Goal: Task Accomplishment & Management: Use online tool/utility

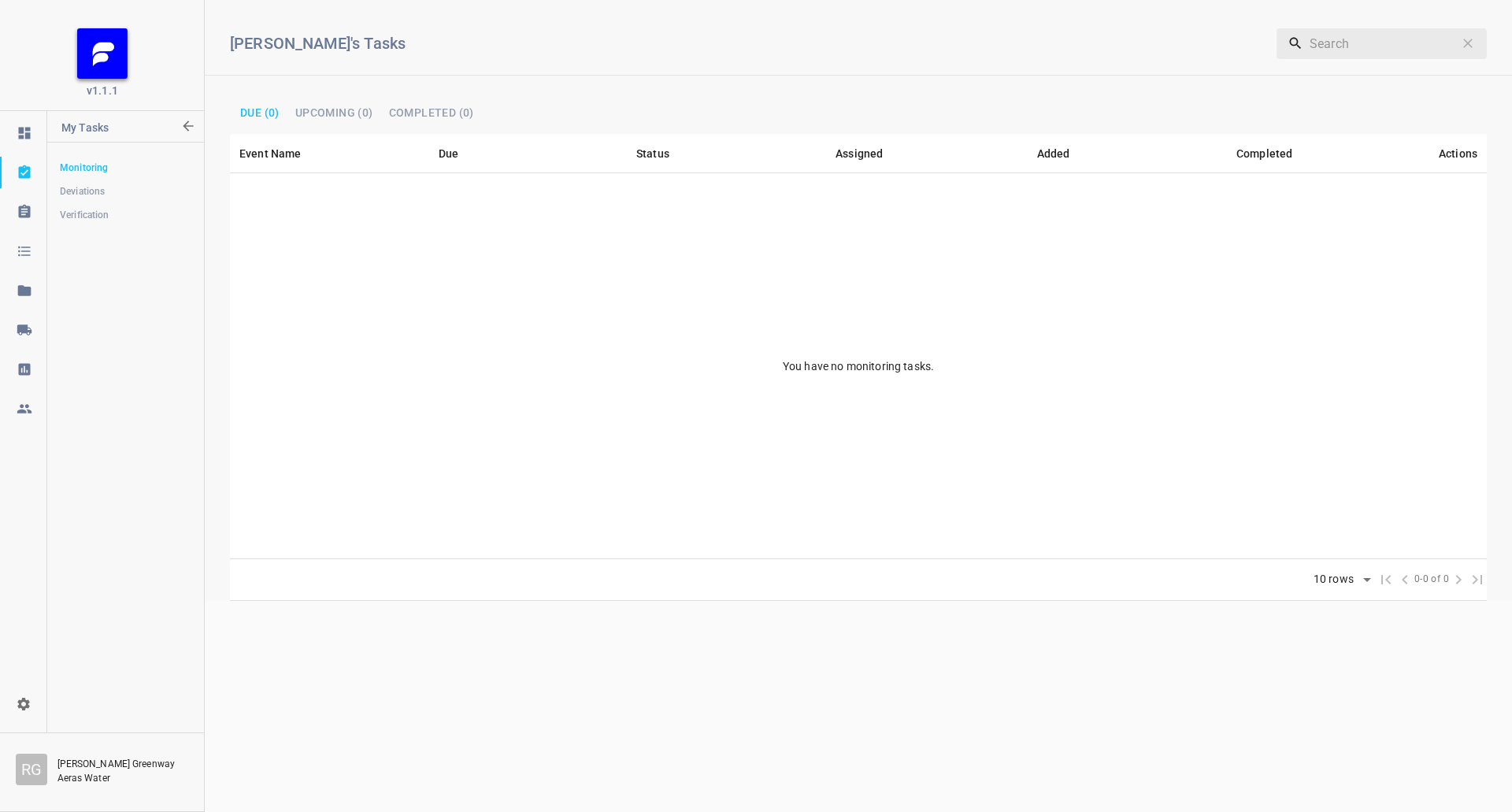
click at [26, 338] on link at bounding box center [23, 329] width 46 height 32
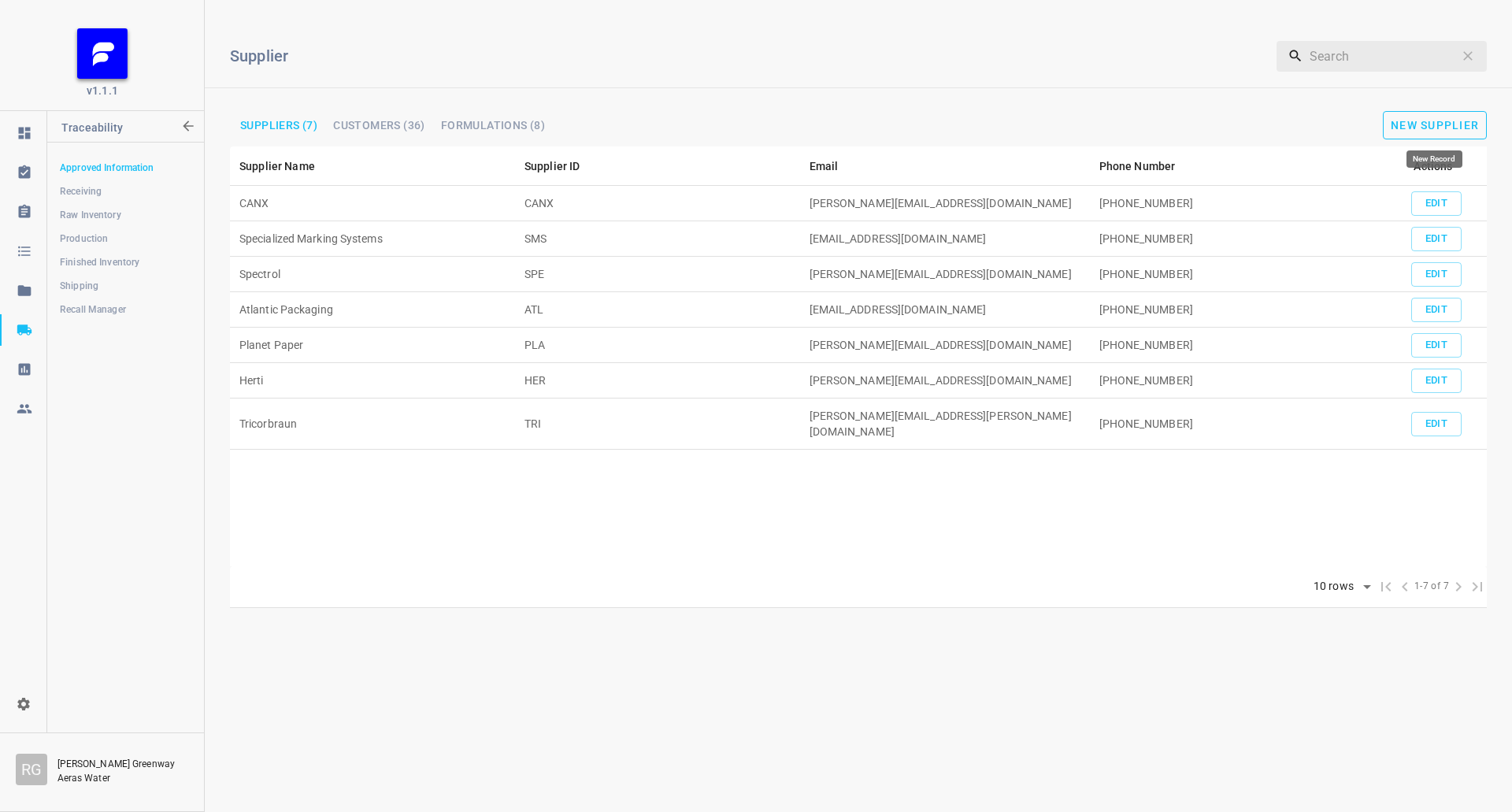
click at [1440, 125] on span "New Supplier" at bounding box center [1434, 125] width 88 height 13
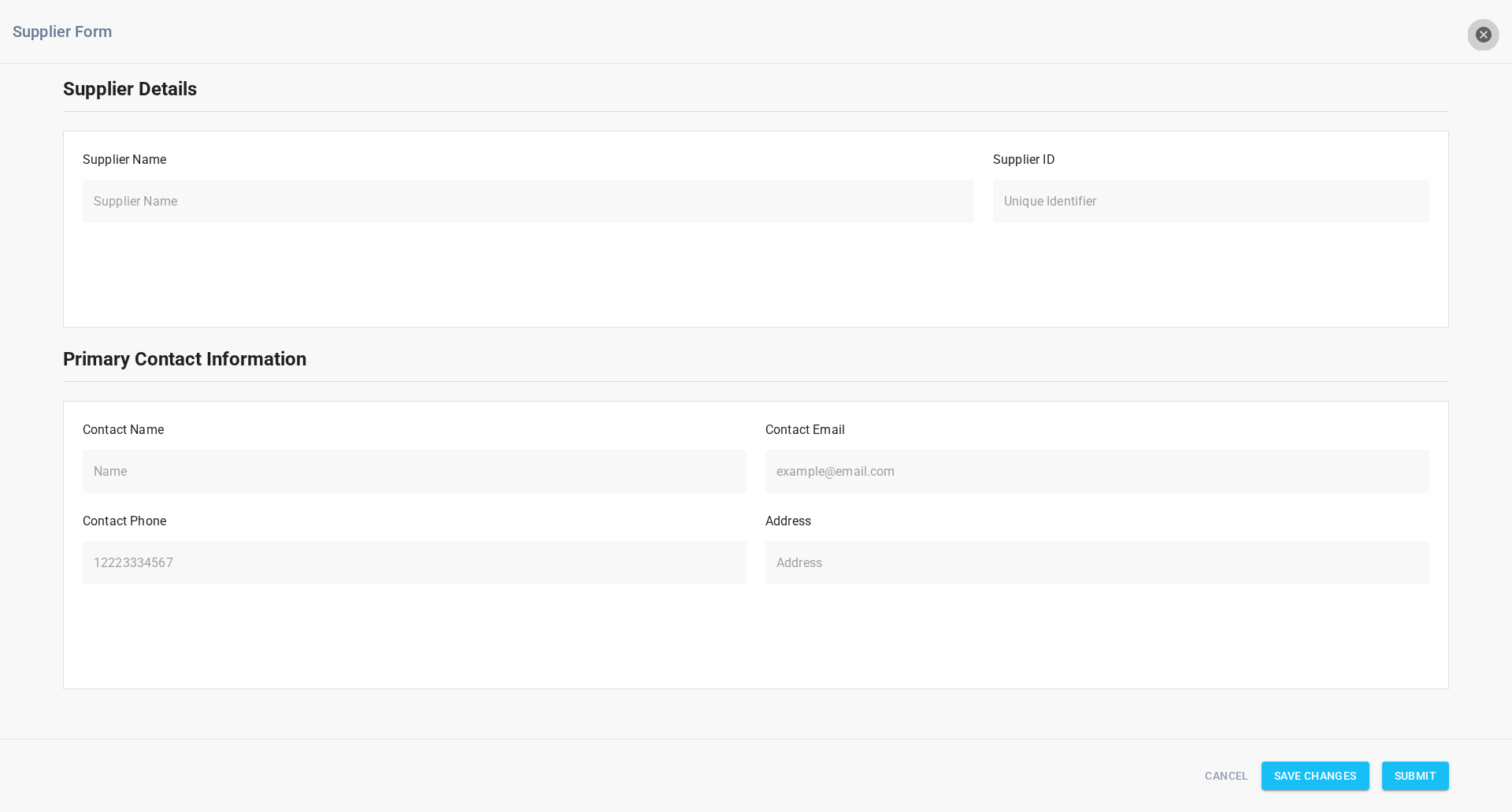
click at [1496, 30] on button "button" at bounding box center [1483, 34] width 32 height 32
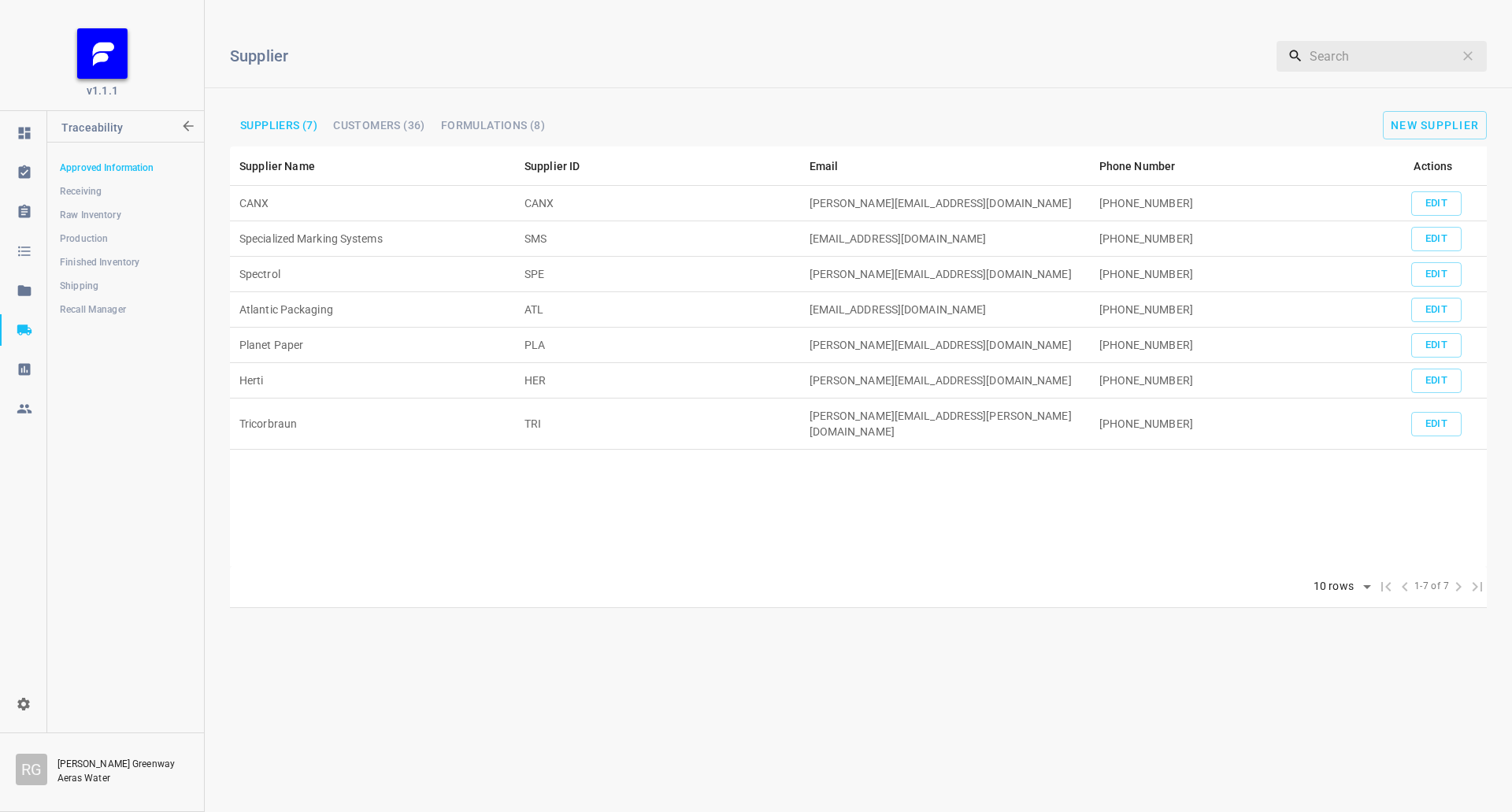
click at [96, 296] on link "Recall Manager" at bounding box center [125, 309] width 156 height 32
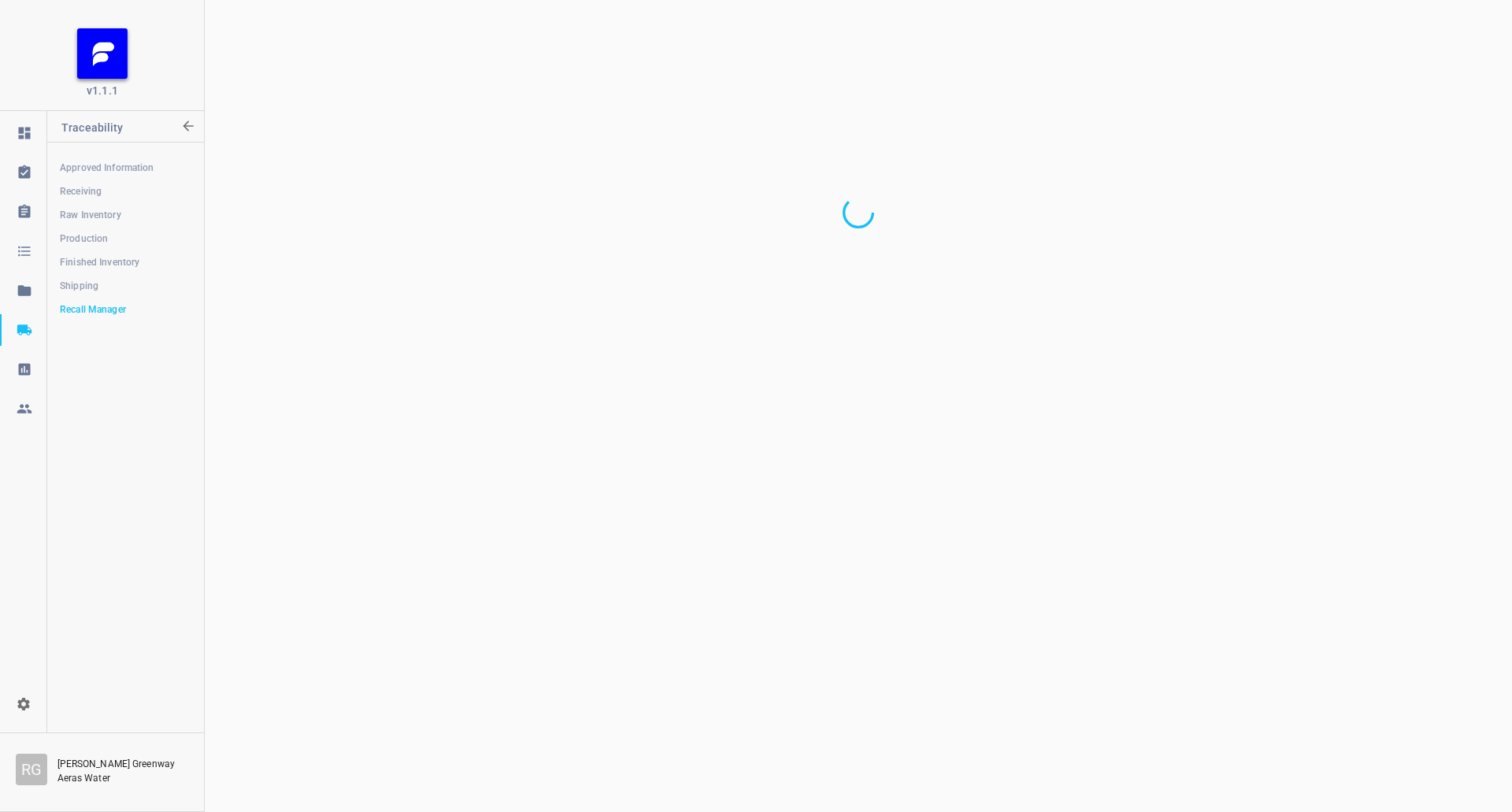
click at [121, 287] on span "Shipping" at bounding box center [125, 285] width 131 height 15
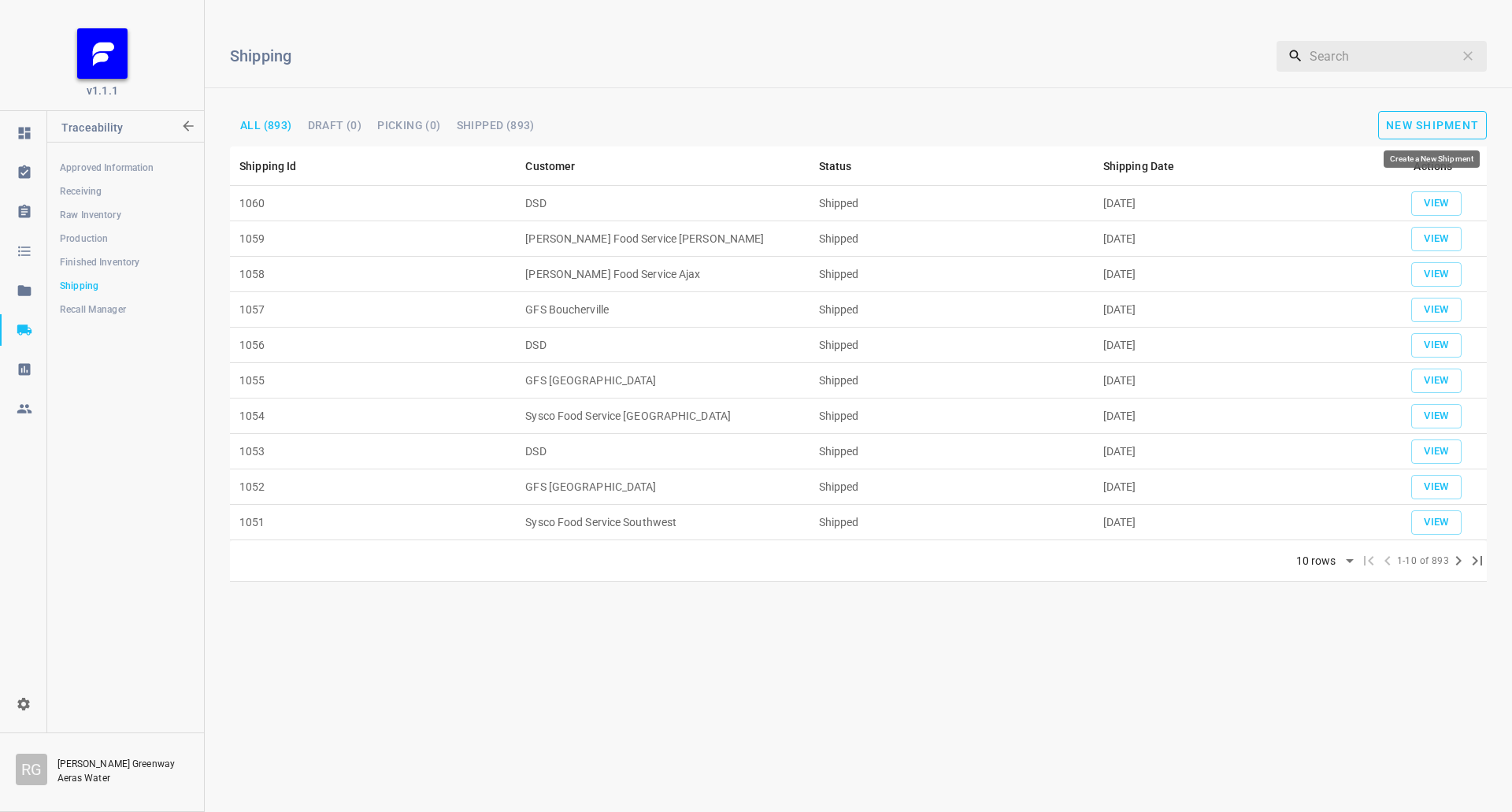
click at [1420, 119] on span "New Shipment" at bounding box center [1432, 125] width 93 height 13
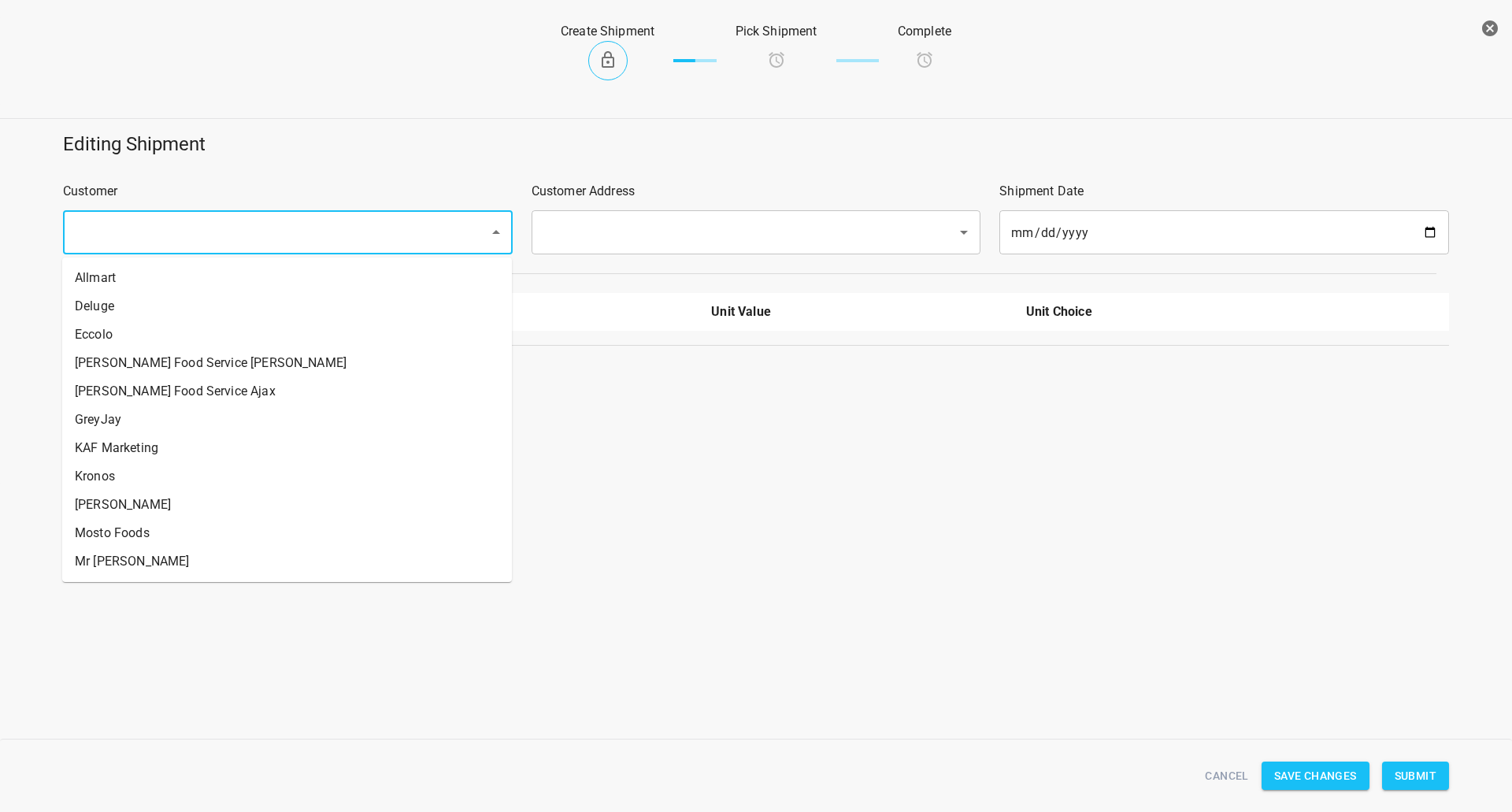
click at [184, 240] on input "text" at bounding box center [266, 232] width 392 height 30
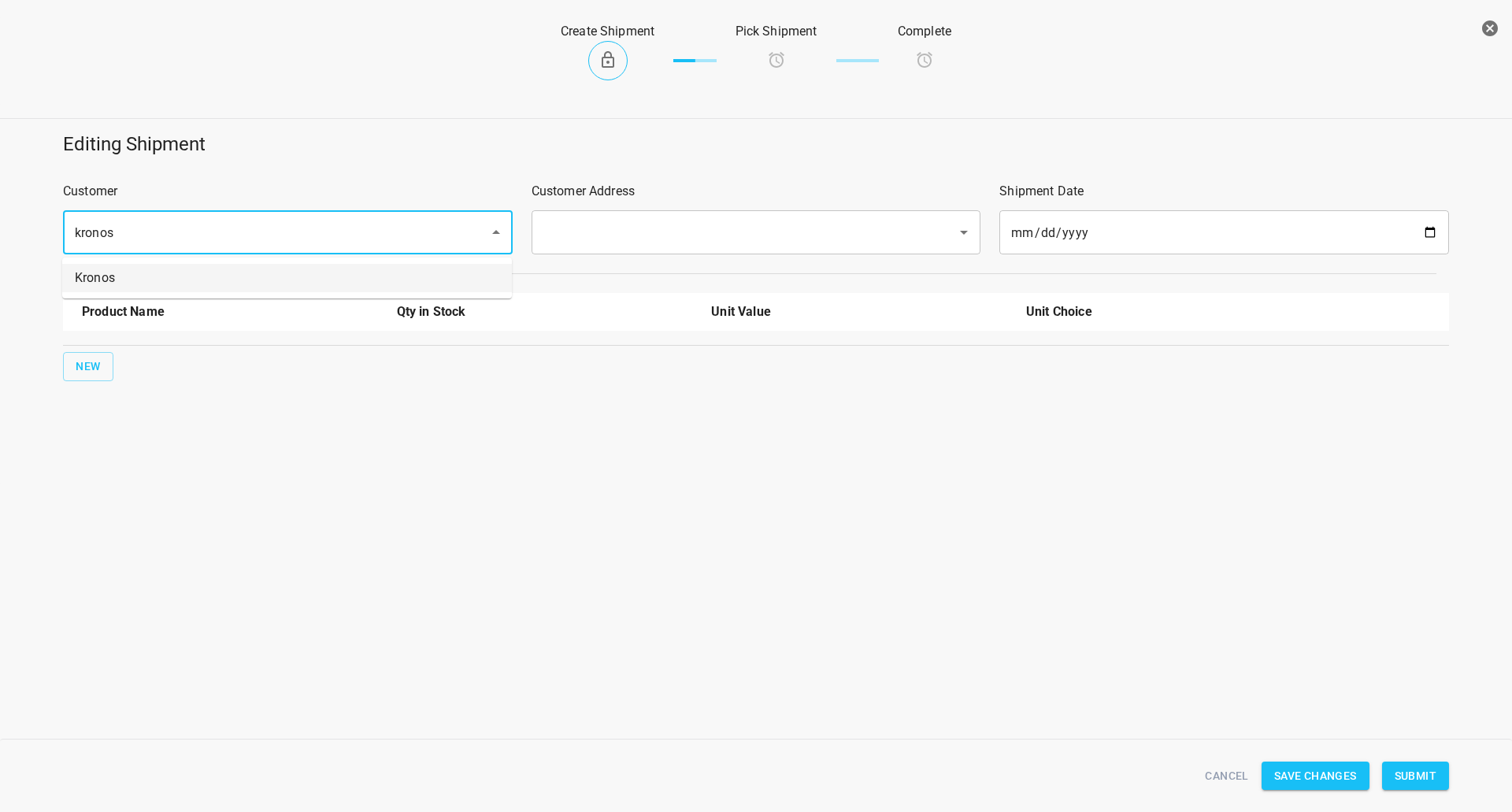
click at [213, 281] on li "Kronos" at bounding box center [287, 277] width 450 height 28
drag, startPoint x: 688, startPoint y: 249, endPoint x: 627, endPoint y: 286, distance: 71.3
click at [688, 252] on div "​" at bounding box center [756, 232] width 450 height 44
type input "Kronos"
click at [635, 204] on div "Customer Address ​" at bounding box center [756, 218] width 468 height 91
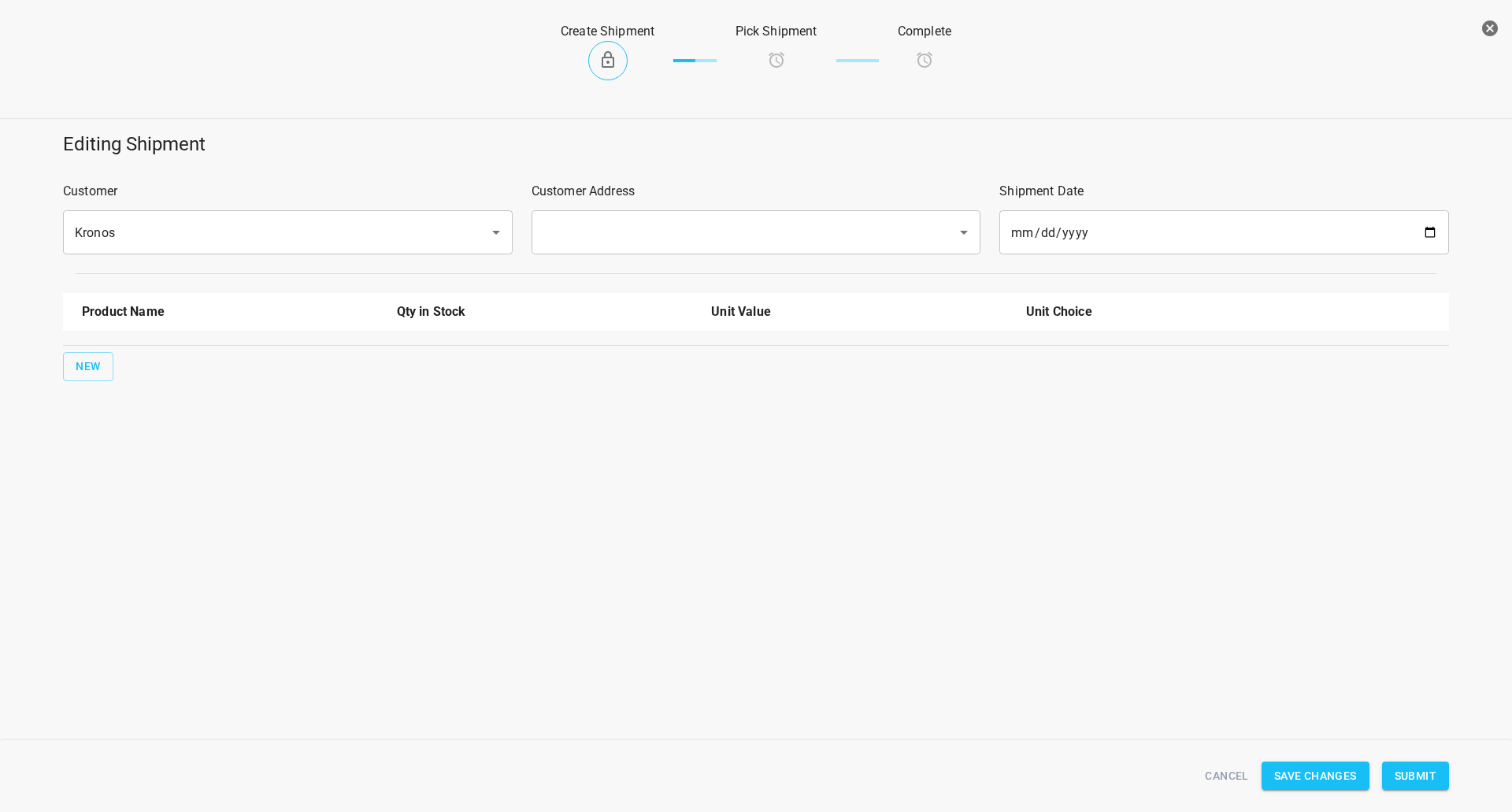
click at [634, 239] on input "text" at bounding box center [735, 232] width 392 height 30
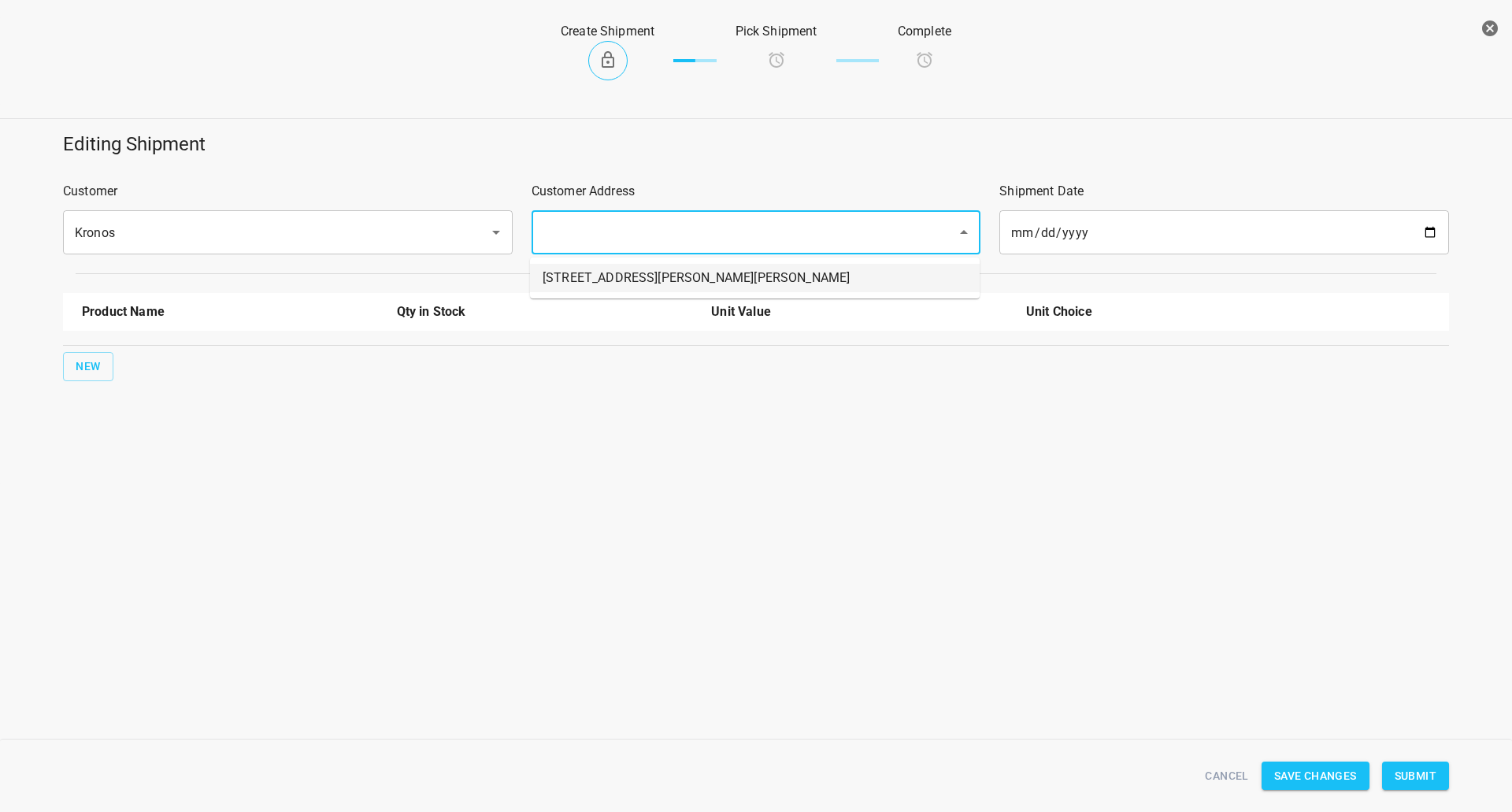
click at [629, 272] on li "[STREET_ADDRESS][PERSON_NAME][PERSON_NAME]" at bounding box center [755, 277] width 450 height 28
type input "[STREET_ADDRESS][PERSON_NAME][PERSON_NAME]"
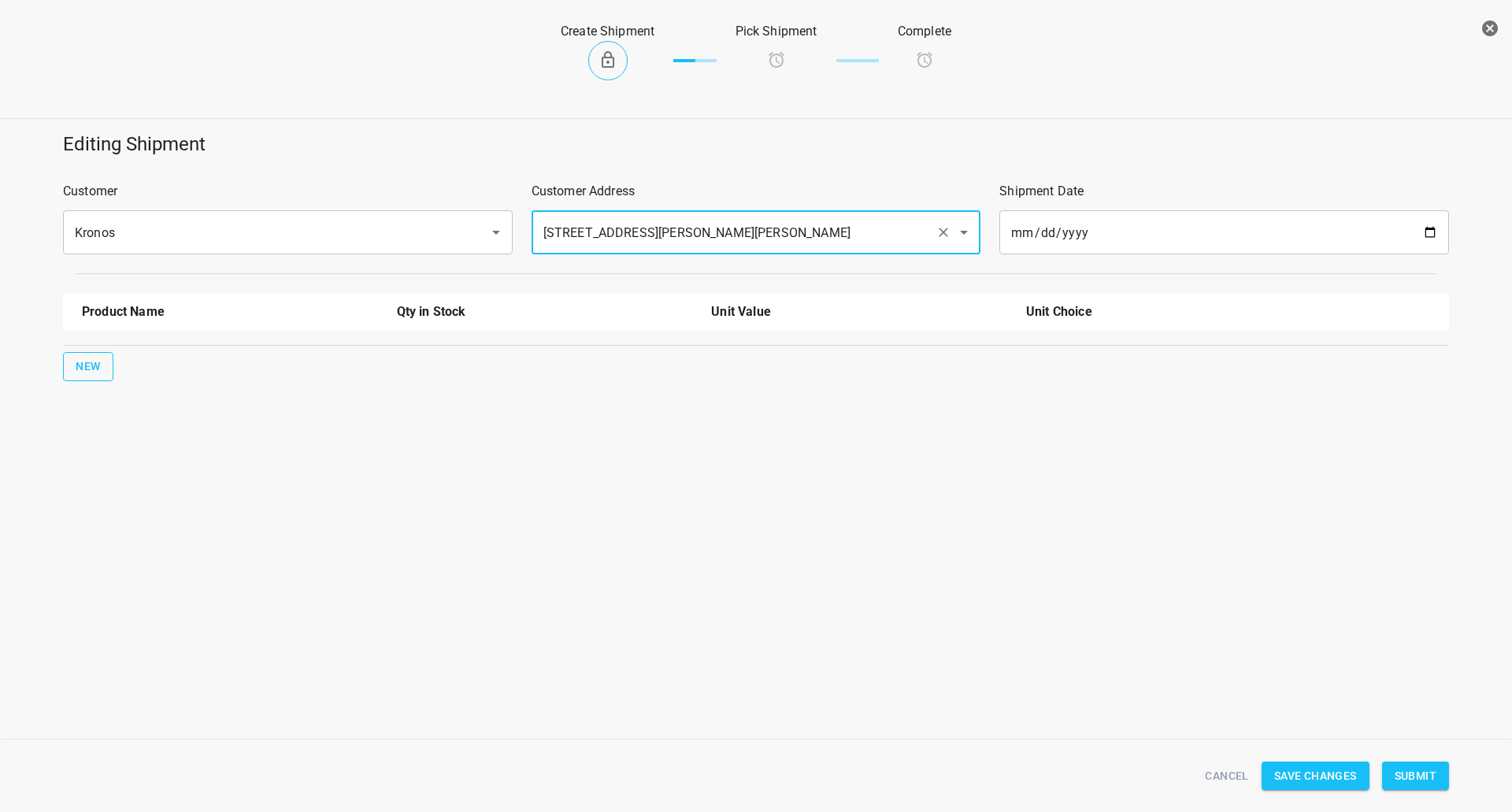
click at [90, 370] on span "New" at bounding box center [87, 366] width 25 height 19
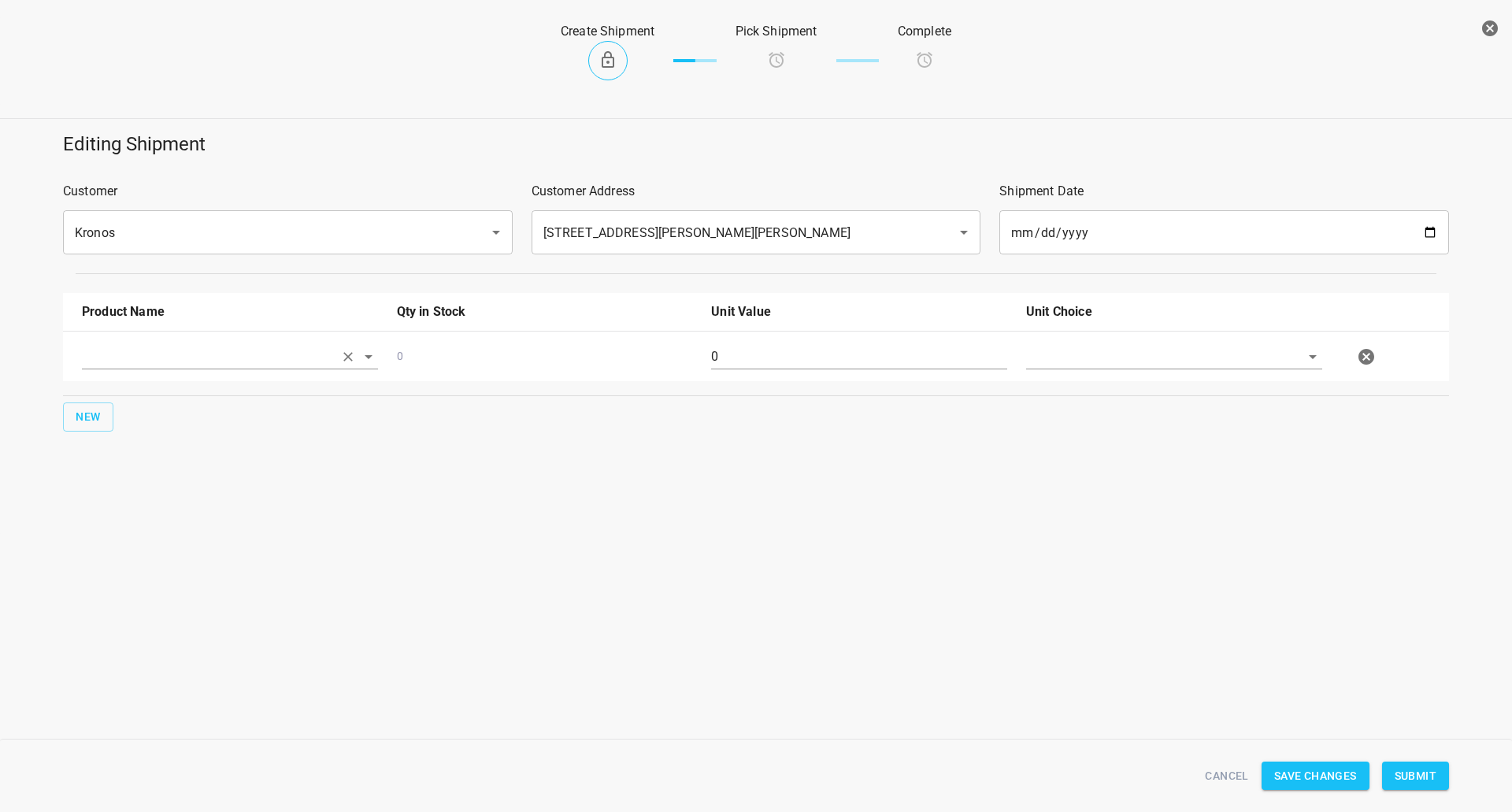
click at [126, 351] on input "text" at bounding box center [208, 356] width 252 height 24
click at [171, 483] on li "750ml Sparkling" at bounding box center [230, 477] width 296 height 28
type input "750ml Sparkling"
click at [848, 375] on div "0" at bounding box center [858, 363] width 315 height 57
click at [870, 336] on div "750ml Sparkling 8505.00 Ea 0" at bounding box center [760, 357] width 1374 height 70
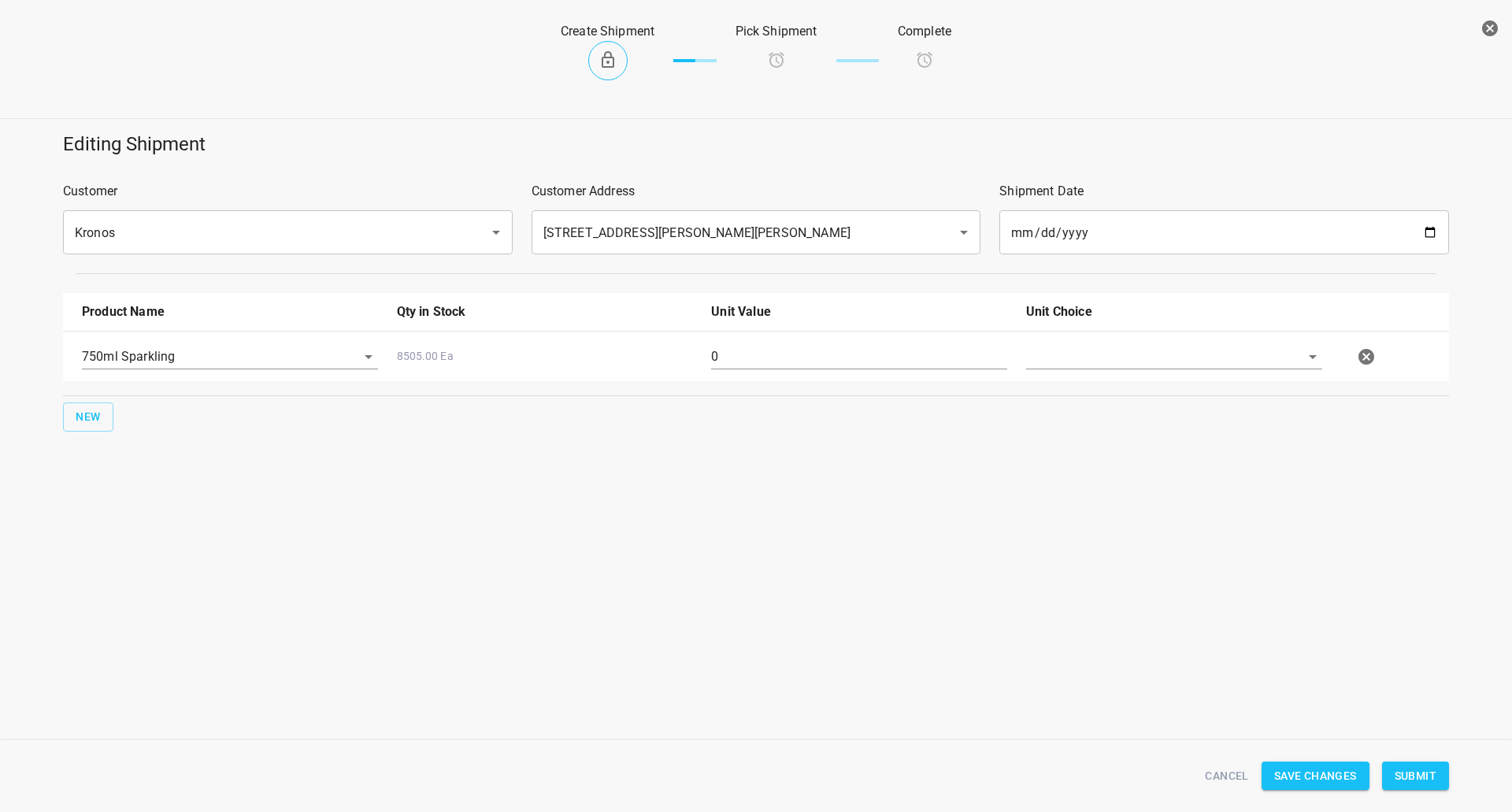
drag, startPoint x: 870, startPoint y: 337, endPoint x: 870, endPoint y: 351, distance: 14.0
click at [870, 338] on div "0" at bounding box center [858, 363] width 315 height 57
click at [870, 351] on input "0" at bounding box center [859, 356] width 296 height 25
type input "80"
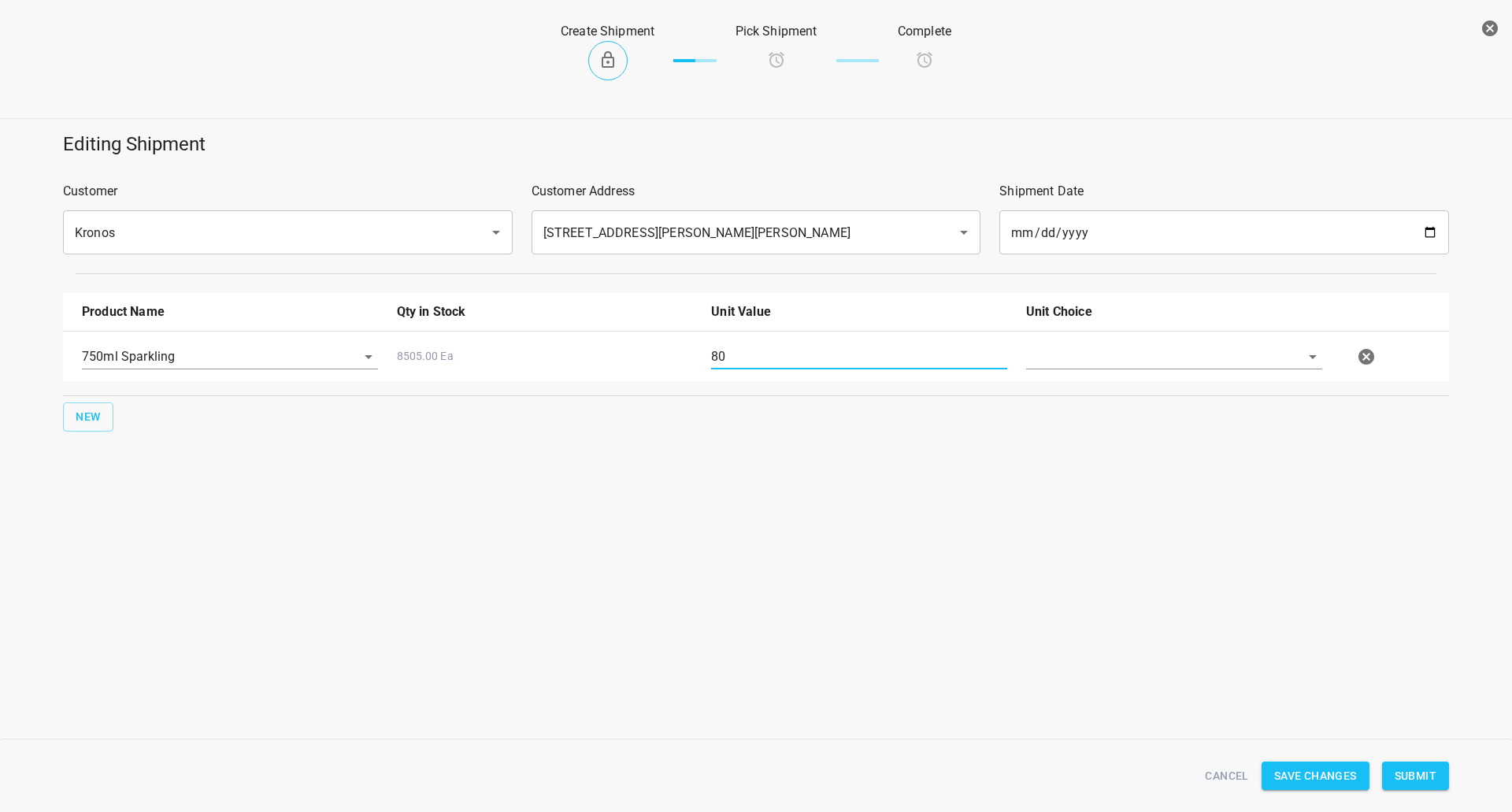
drag, startPoint x: 1108, startPoint y: 373, endPoint x: 1116, endPoint y: 373, distance: 8.0
click at [1108, 373] on div at bounding box center [1174, 363] width 315 height 57
click at [1126, 358] on input "text" at bounding box center [1152, 356] width 252 height 24
click at [1124, 397] on li "[PERSON_NAME]" at bounding box center [1174, 392] width 296 height 28
type input "[PERSON_NAME]"
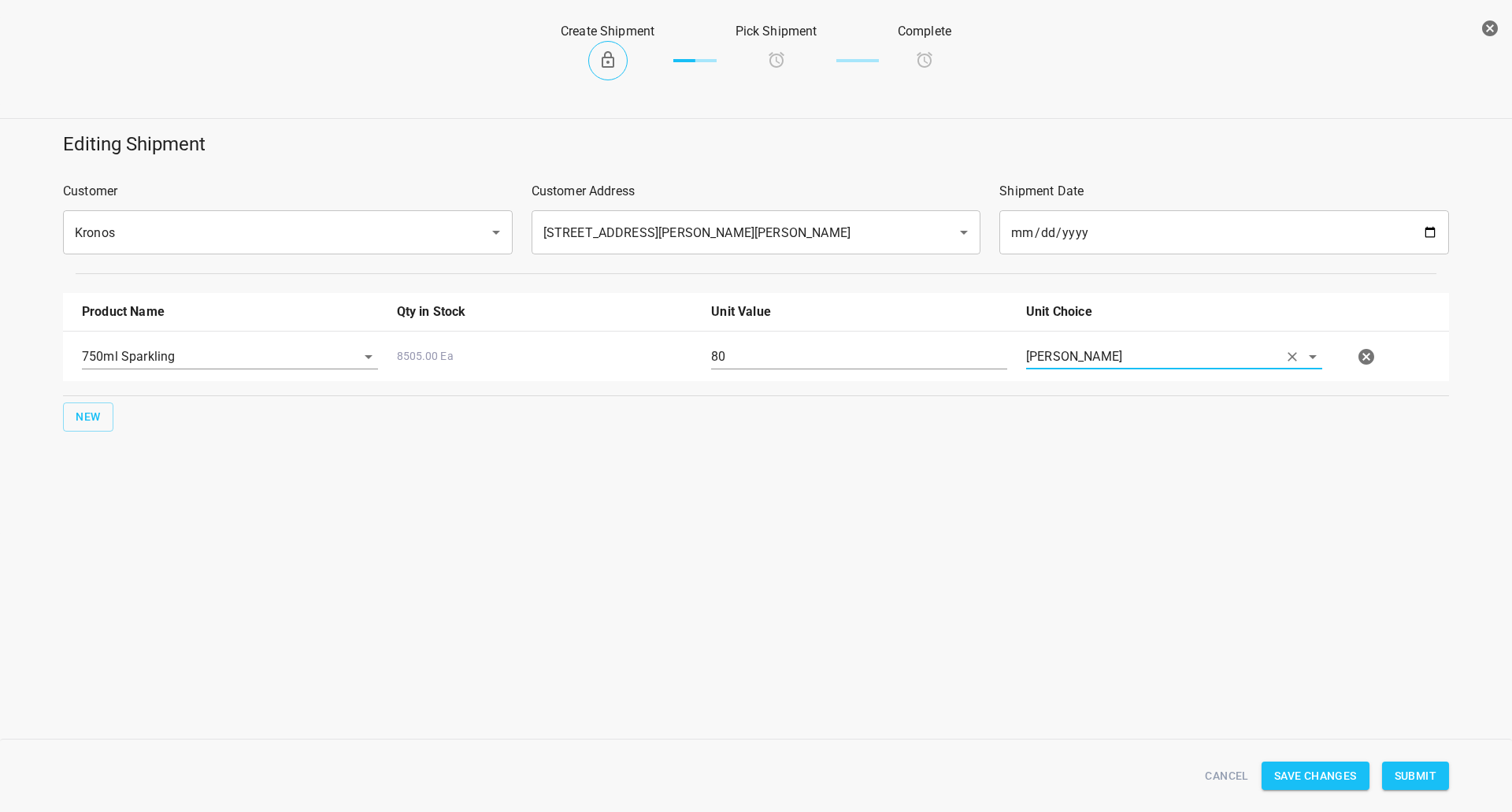
drag, startPoint x: 1418, startPoint y: 768, endPoint x: 1401, endPoint y: 756, distance: 20.8
click at [1420, 768] on span "Submit" at bounding box center [1416, 776] width 42 height 19
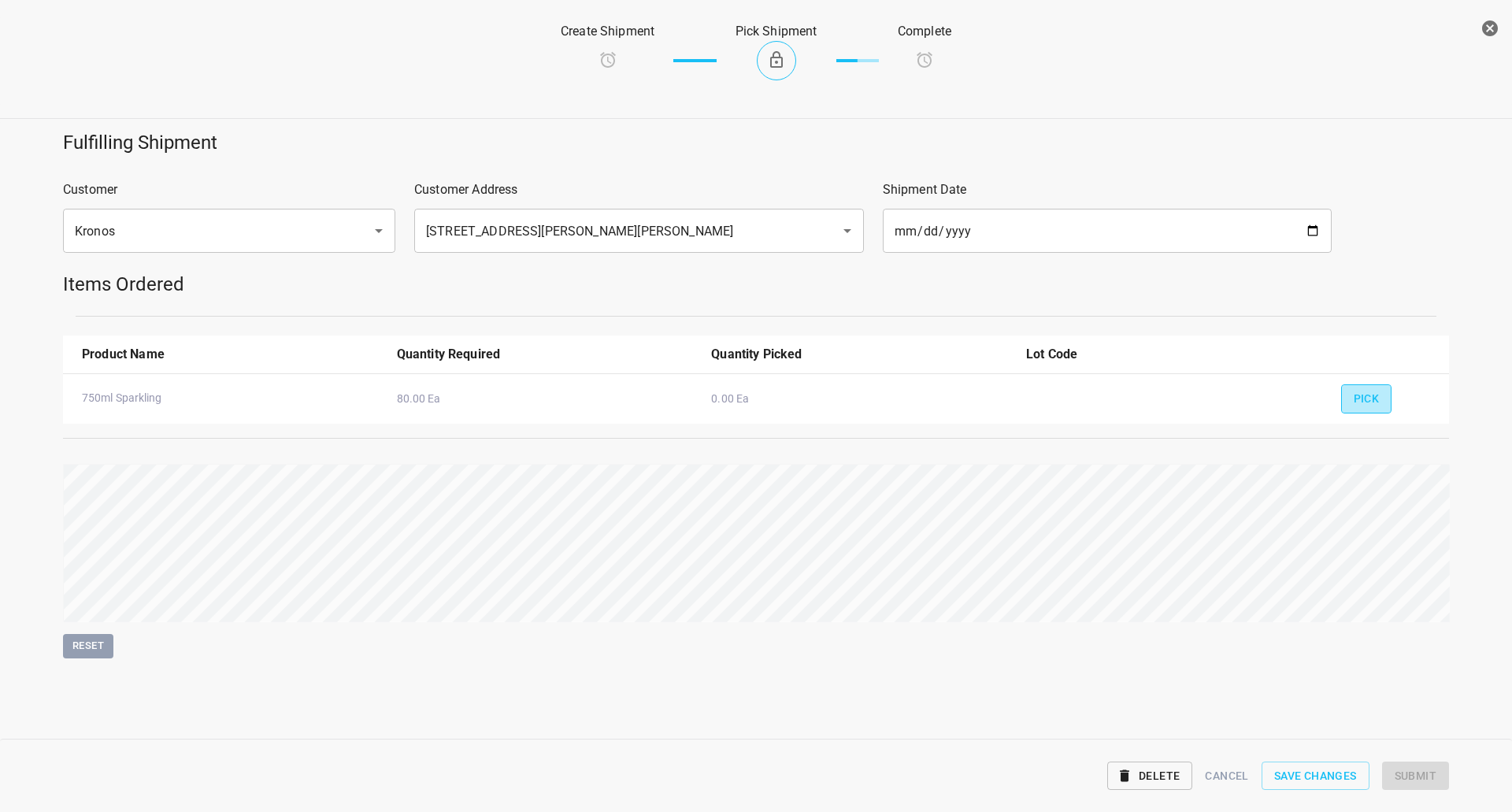
click at [1349, 398] on button "Pick" at bounding box center [1366, 399] width 51 height 29
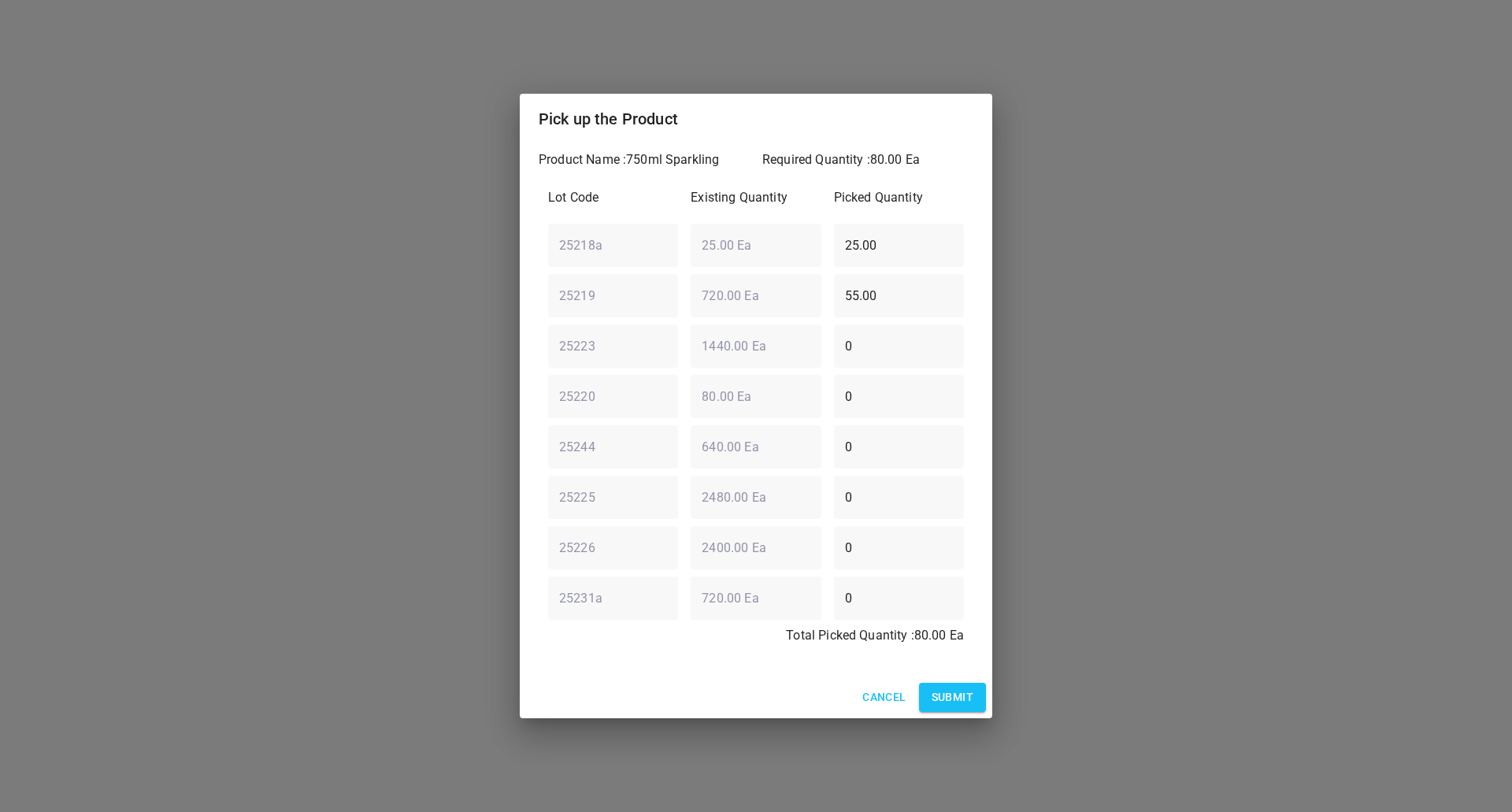
drag, startPoint x: 650, startPoint y: 280, endPoint x: 567, endPoint y: 282, distance: 83.0
click at [547, 286] on div "Lot Code Existing Quantity Picked Quantity 25218a ​ 25.00 Ea ​ 25.00 ​ 25219 ​ …" at bounding box center [756, 421] width 434 height 485
type input "0"
drag, startPoint x: 916, startPoint y: 298, endPoint x: 562, endPoint y: 353, distance: 358.2
click at [479, 362] on div "Pick up the Product Product Name : 750ml Sparkling Required Quantity : 80.00 Ea…" at bounding box center [756, 406] width 1512 height 812
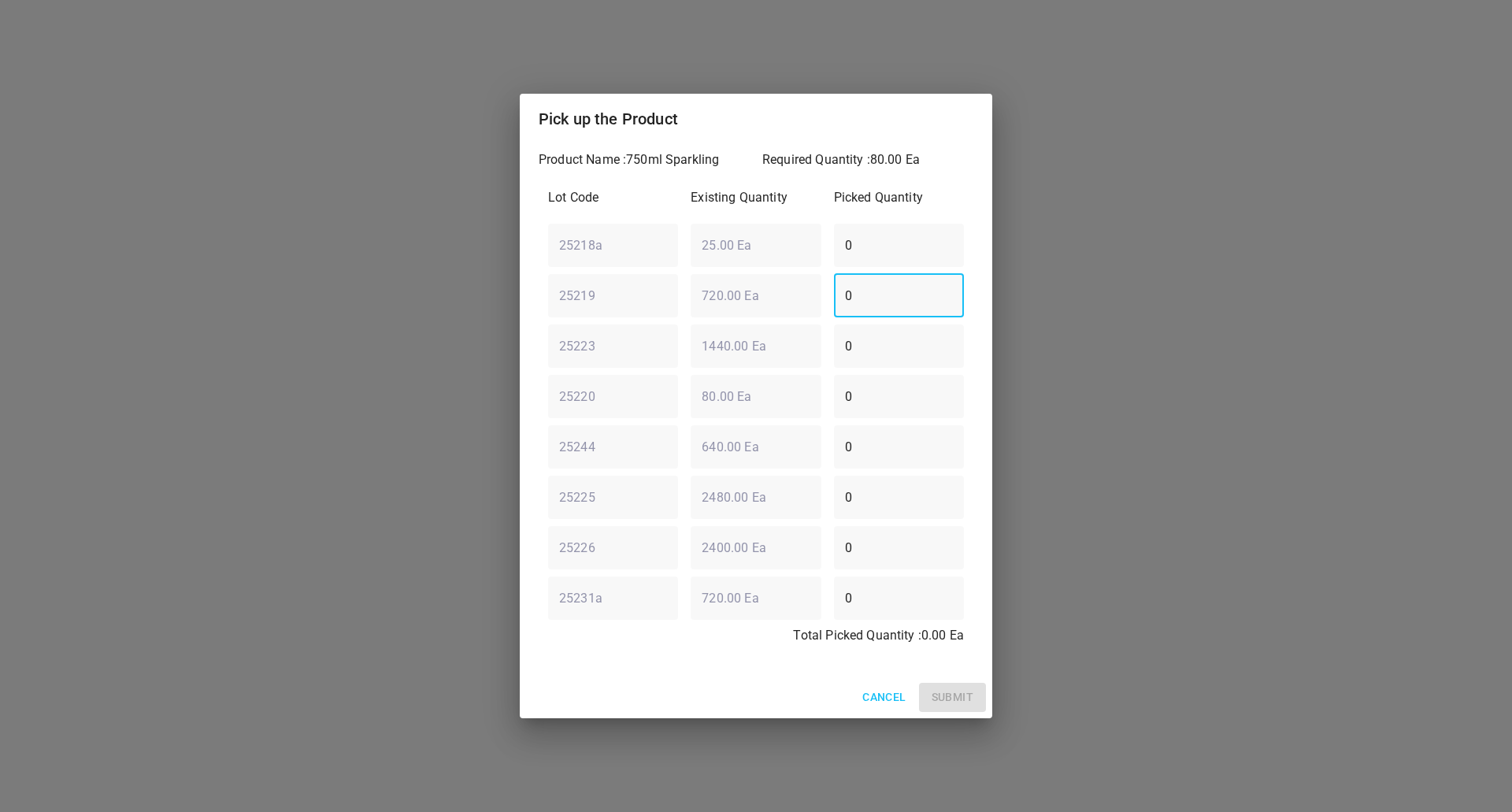
type input "0"
click at [579, 356] on div "25223 ​ 1440.00 Ea ​ 0 ​" at bounding box center [756, 345] width 429 height 57
type input "80"
drag, startPoint x: 701, startPoint y: 661, endPoint x: 778, endPoint y: 657, distance: 77.1
click at [701, 661] on div "Total Picked Quantity : 80.00 Ea" at bounding box center [756, 640] width 429 height 41
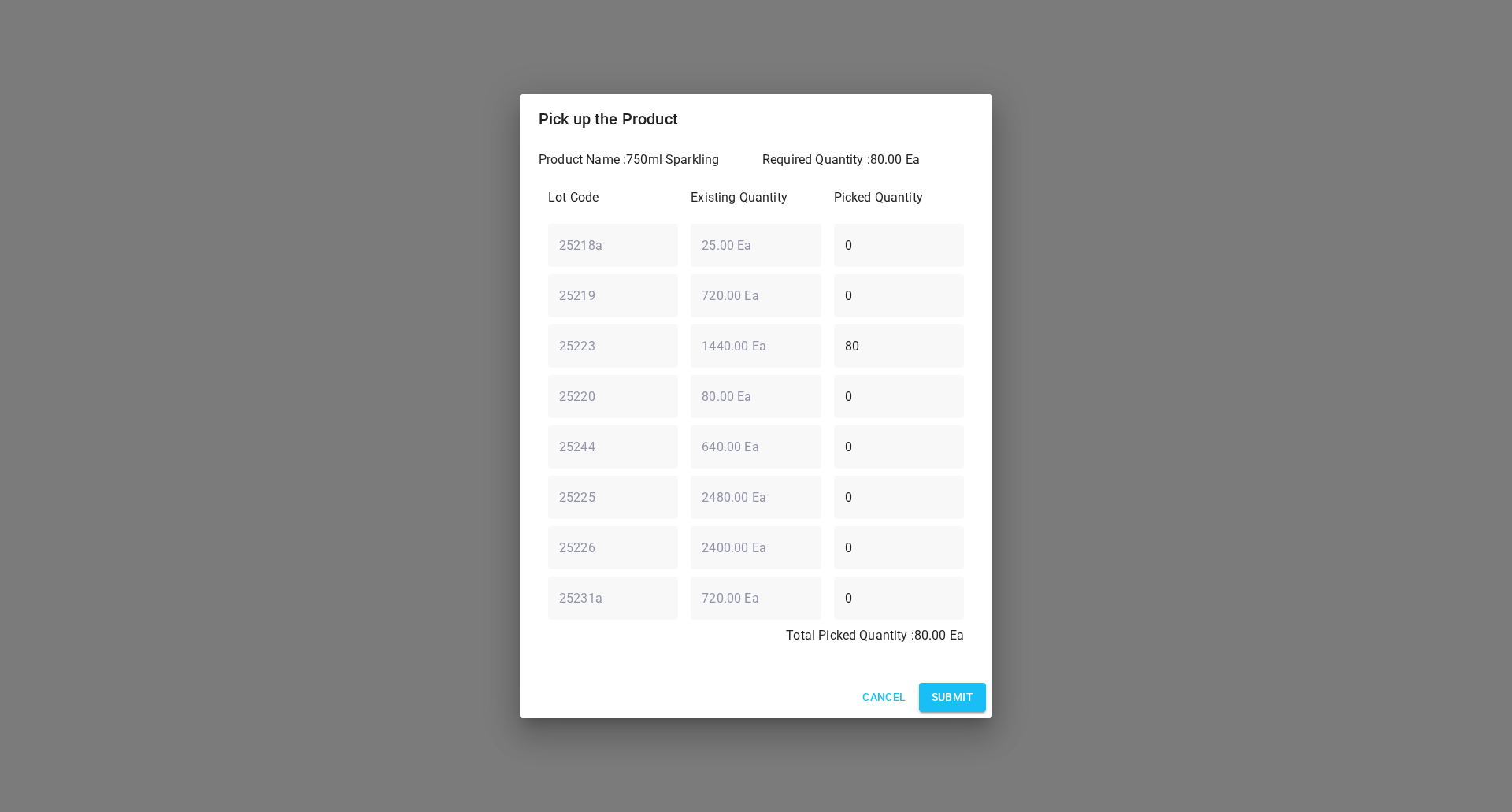
click at [949, 690] on span "Submit" at bounding box center [953, 697] width 42 height 19
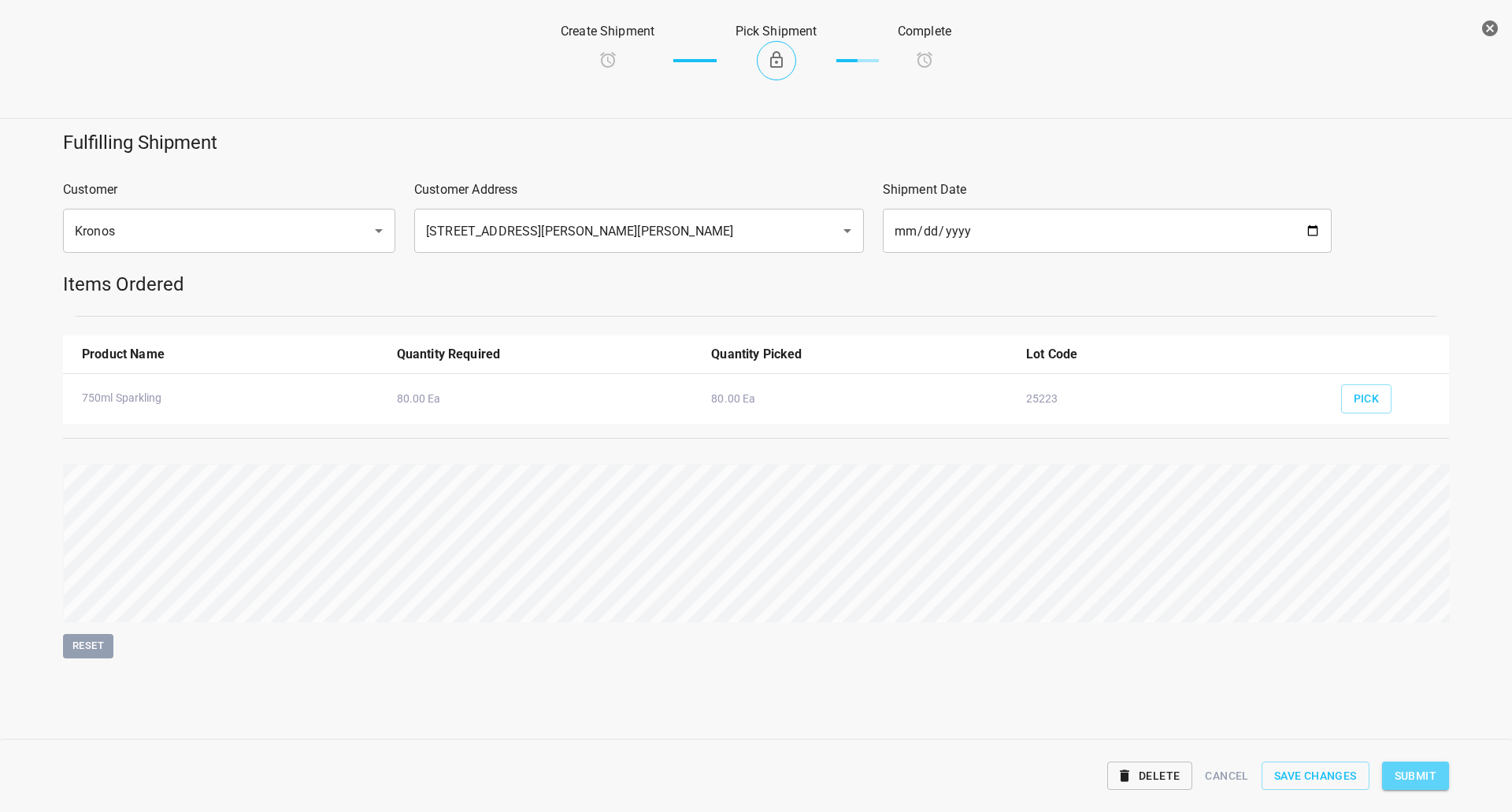
click at [1391, 775] on button "Submit" at bounding box center [1415, 776] width 67 height 29
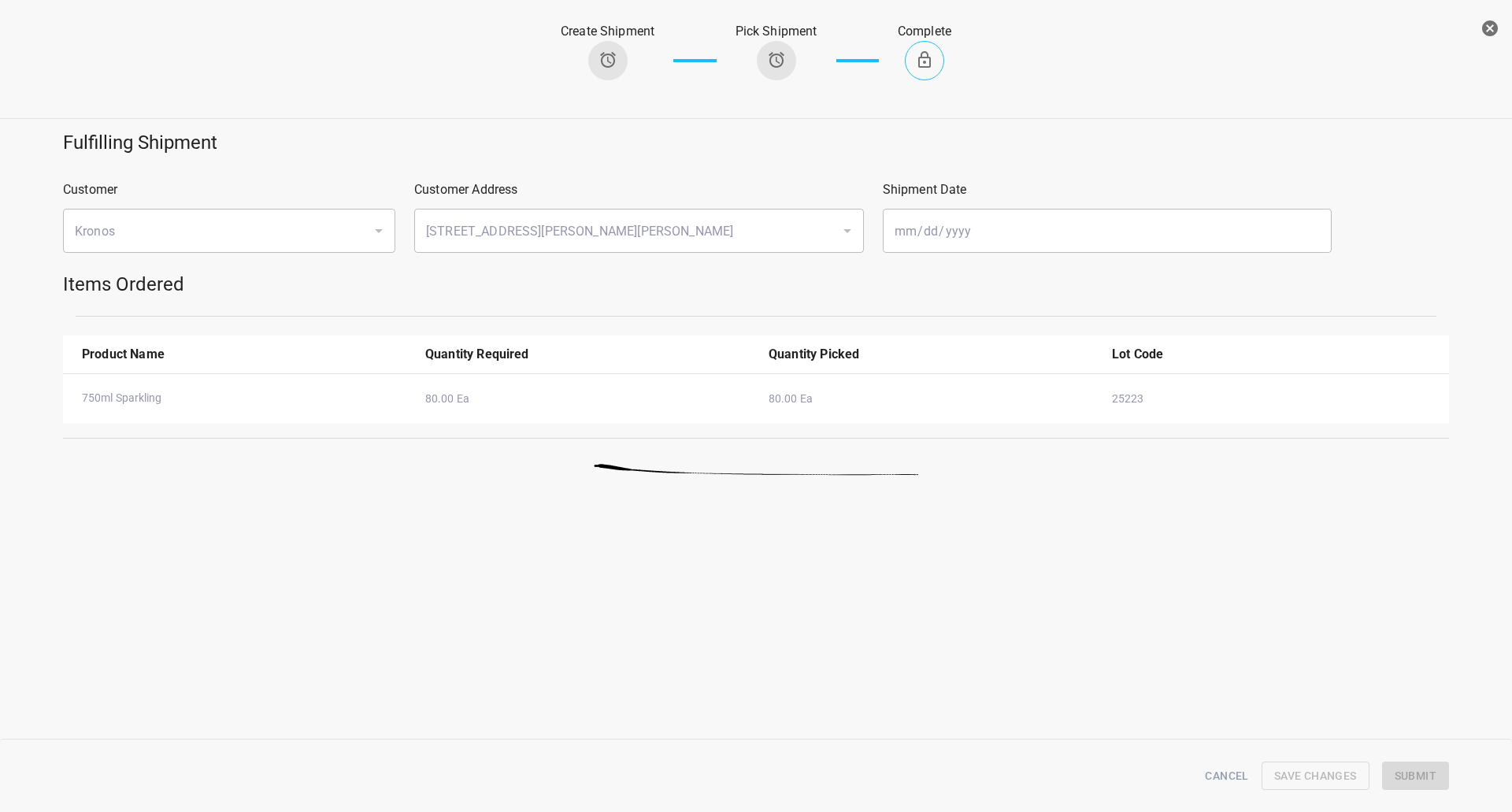
click at [1483, 26] on icon "button" at bounding box center [1489, 27] width 15 height 15
